Goal: Task Accomplishment & Management: Manage account settings

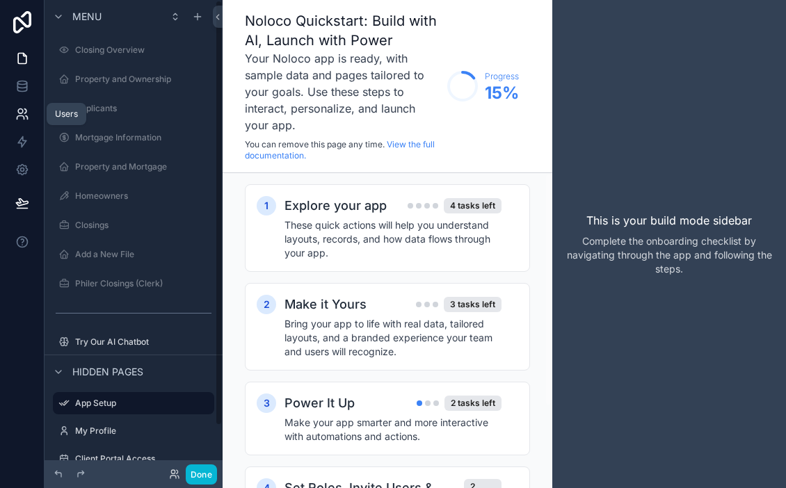
click at [16, 114] on icon at bounding box center [22, 114] width 14 height 14
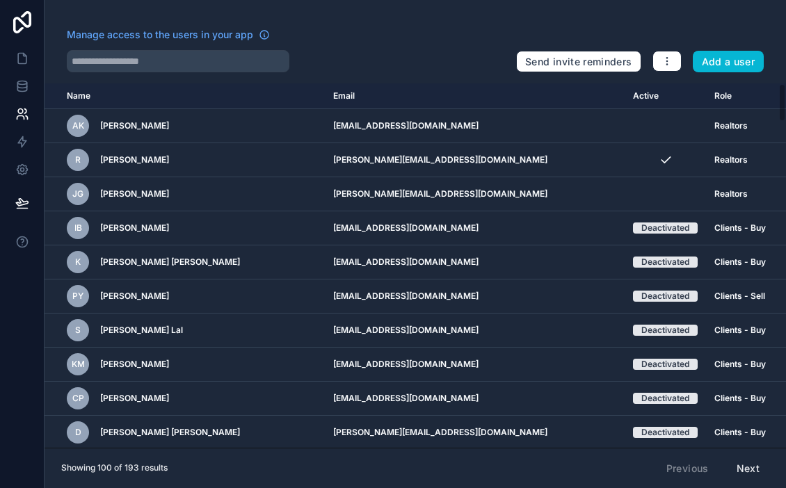
click at [202, 72] on div "Manage access to the users in your app Send invite reminders Add a user Name Em…" at bounding box center [416, 244] width 742 height 488
click at [202, 71] on input "text" at bounding box center [178, 61] width 223 height 22
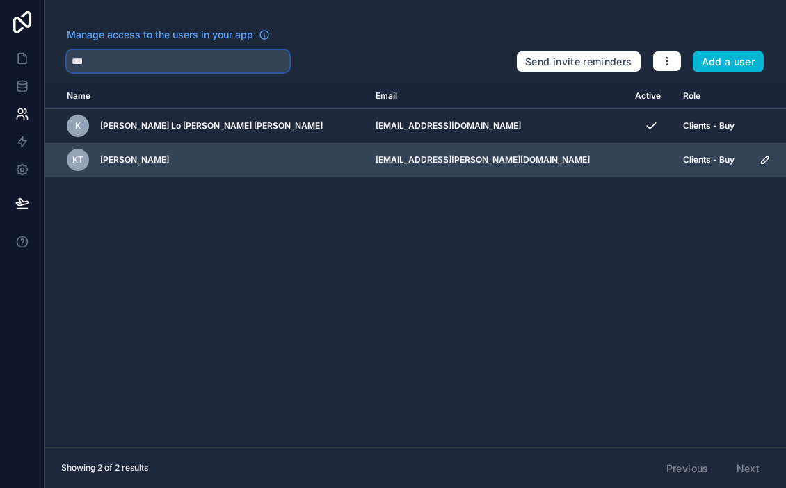
type input "***"
click at [760, 160] on icon "scrollable content" at bounding box center [765, 159] width 11 height 11
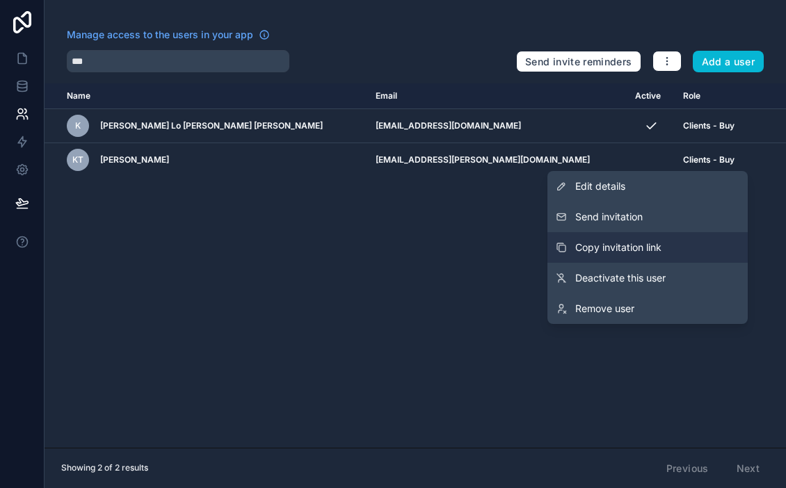
click at [660, 244] on span "Copy invitation link" at bounding box center [618, 248] width 86 height 14
